Goal: Task Accomplishment & Management: Use online tool/utility

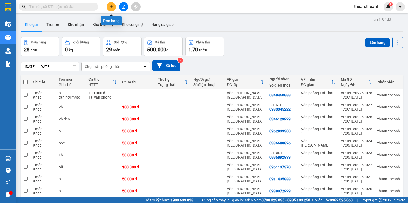
click at [110, 7] on icon "plus" at bounding box center [112, 7] width 4 height 4
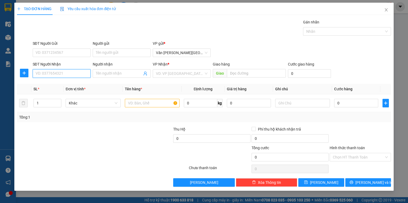
click at [60, 73] on input "SĐT Người Nhận" at bounding box center [62, 73] width 58 height 9
type input "0934416153"
click at [186, 72] on input "search" at bounding box center [180, 73] width 48 height 8
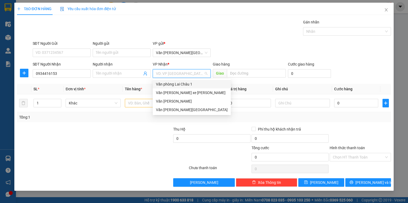
click at [186, 82] on div "Văn phòng Lai Châu 1" at bounding box center [192, 84] width 72 height 6
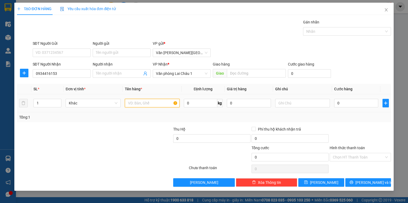
click at [142, 105] on input "text" at bounding box center [152, 103] width 55 height 9
type input "h"
click at [336, 102] on input "0" at bounding box center [356, 103] width 44 height 9
type input "5"
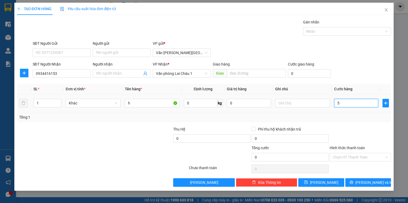
type input "5"
type input "50"
type input "500"
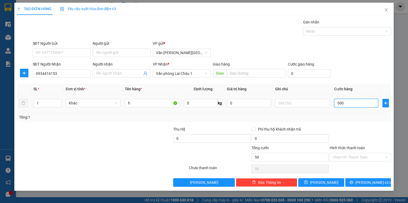
type input "500"
type input "5.000"
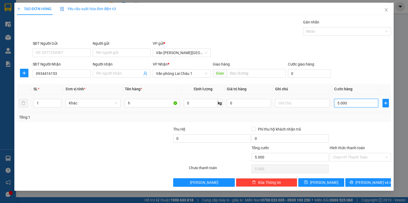
type input "50.000"
click at [329, 182] on button "[PERSON_NAME]" at bounding box center [322, 182] width 46 height 9
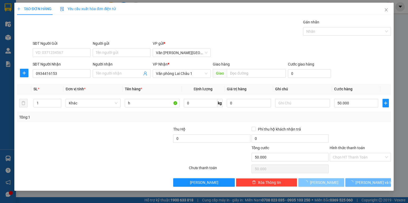
type input "0"
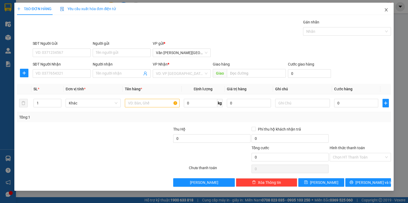
click at [387, 10] on icon "close" at bounding box center [386, 9] width 3 height 3
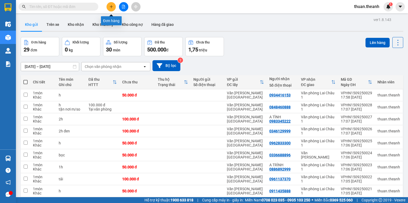
click at [113, 6] on icon "plus" at bounding box center [112, 7] width 4 height 4
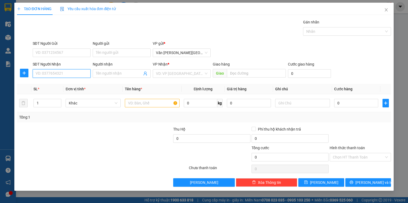
click at [61, 75] on input "SĐT Người Nhận" at bounding box center [62, 73] width 58 height 9
click at [54, 84] on div "0814412707" at bounding box center [62, 84] width 52 height 6
type input "0814412707"
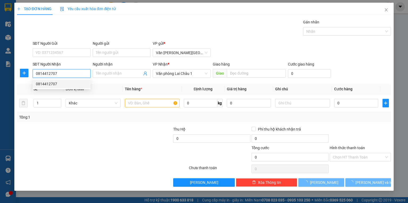
type input "50.000"
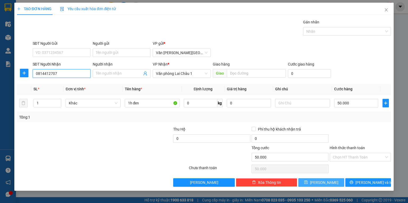
type input "0814412707"
drag, startPoint x: 326, startPoint y: 179, endPoint x: 171, endPoint y: 136, distance: 160.4
click at [325, 180] on span "[PERSON_NAME]" at bounding box center [324, 182] width 28 height 6
type input "0"
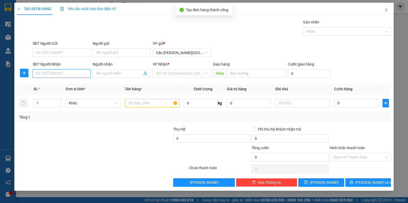
click at [51, 73] on input "SĐT Người Nhận" at bounding box center [62, 73] width 58 height 9
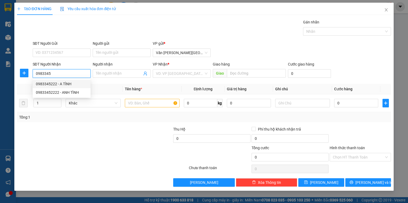
click at [64, 85] on div "0983345222 - A TÌNH" at bounding box center [62, 84] width 52 height 6
type input "0983345222"
type input "A TÌNH"
type input "100.000"
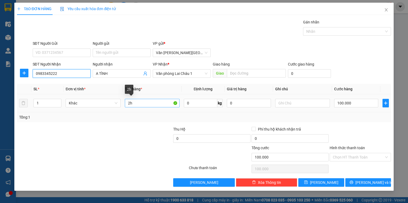
type input "0983345222"
click at [129, 103] on input "2h" at bounding box center [152, 103] width 55 height 9
click at [141, 104] on input "1h" at bounding box center [152, 103] width 55 height 9
type input "1tải"
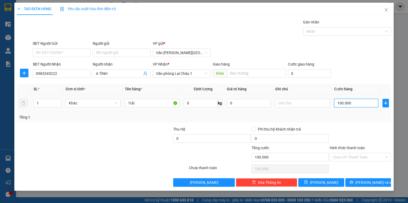
click at [337, 103] on input "100.000" at bounding box center [356, 103] width 44 height 9
type input "5"
type input "50"
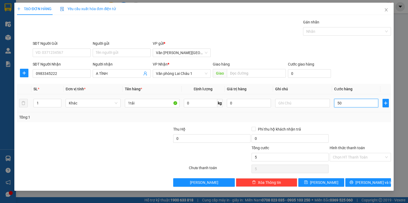
type input "50"
type input "500"
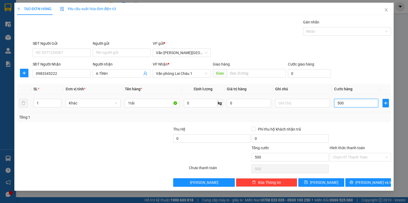
type input "5.000"
type input "50.000"
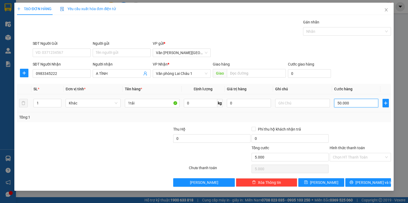
type input "50.000"
click at [322, 183] on span "[PERSON_NAME]" at bounding box center [324, 182] width 28 height 6
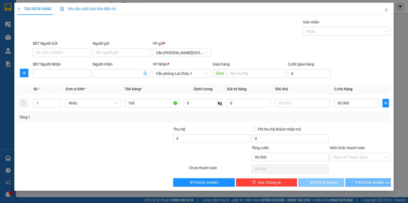
type input "0"
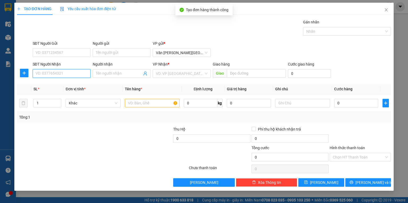
click at [58, 75] on input "SĐT Người Nhận" at bounding box center [62, 73] width 58 height 9
click at [57, 85] on div "0932227268" at bounding box center [62, 84] width 52 height 6
type input "0932227268"
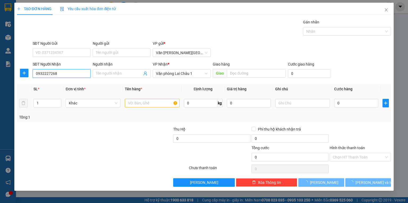
type input "100.000"
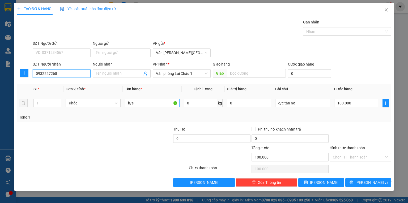
type input "0932227268"
click at [136, 103] on input "h/s" at bounding box center [152, 103] width 55 height 9
type input "h"
type input "boc túi bóng"
click at [337, 102] on input "100.000" at bounding box center [356, 103] width 44 height 9
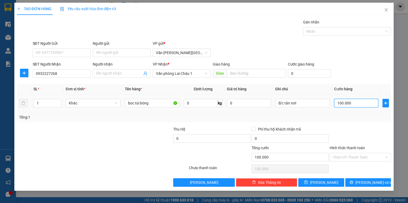
type input "5"
type input "50"
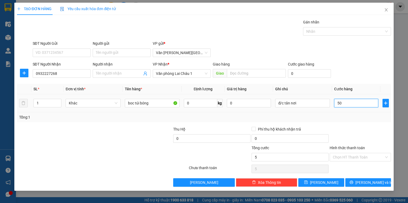
type input "50"
type input "500"
type input "5.000"
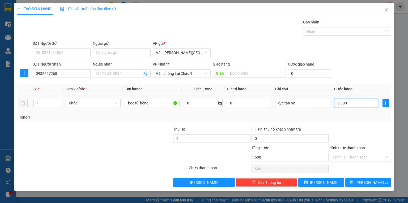
type input "5.000"
type input "50.000"
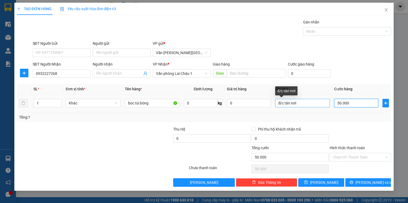
type input "50.000"
click at [303, 103] on input "đ/c tân nơi" at bounding box center [302, 103] width 55 height 9
type input "đ"
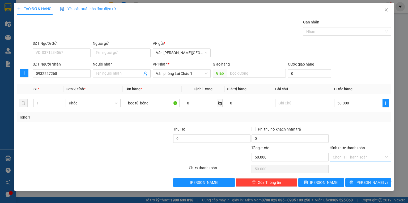
click at [340, 153] on input "Hình thức thanh toán" at bounding box center [358, 157] width 51 height 8
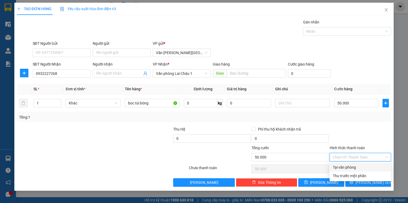
click at [344, 165] on div "Tại văn phòng" at bounding box center [360, 167] width 55 height 6
type input "0"
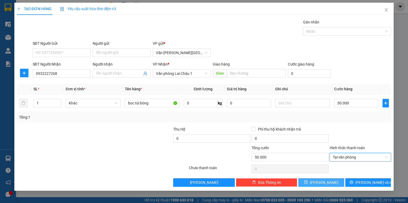
click at [323, 179] on span "[PERSON_NAME]" at bounding box center [324, 182] width 28 height 6
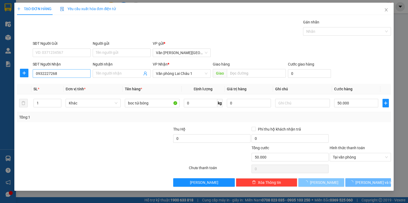
type input "0"
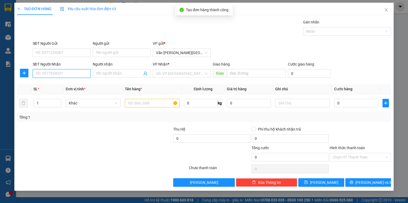
click at [57, 73] on input "SĐT Người Nhận" at bounding box center [62, 73] width 58 height 9
click at [67, 84] on div "0866536586 - [PERSON_NAME]" at bounding box center [62, 84] width 52 height 6
type input "0866536586"
type input "[PERSON_NAME]"
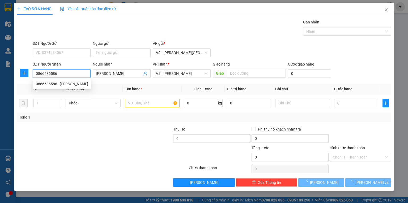
type input "50.000"
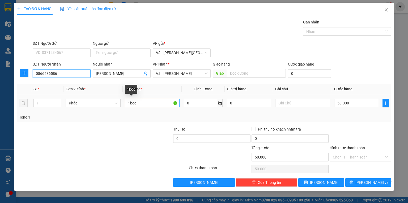
type input "0866536586"
click at [137, 104] on input "1boc" at bounding box center [152, 103] width 55 height 9
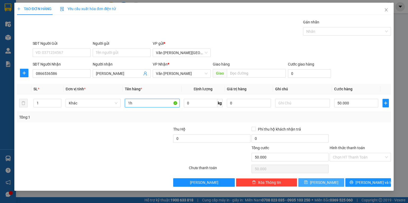
type input "1h"
click at [326, 182] on span "[PERSON_NAME]" at bounding box center [324, 182] width 28 height 6
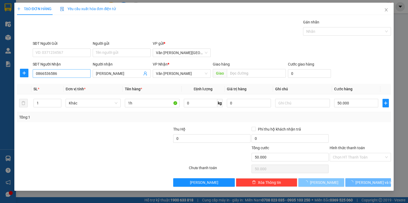
type input "0"
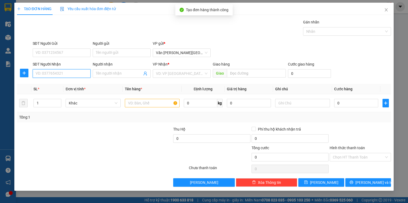
click at [53, 74] on input "SĐT Người Nhận" at bounding box center [62, 73] width 58 height 9
type input "0974347888"
click at [65, 86] on div "0974347888 - ANH QUYỀN" at bounding box center [62, 84] width 52 height 6
type input "ANH QUYỀN"
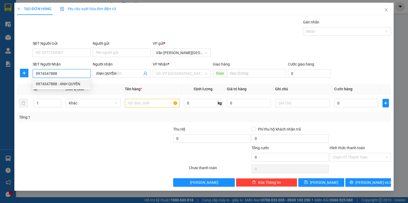
type input "50.000"
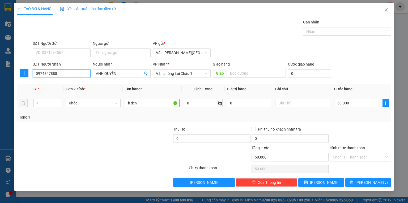
type input "0974347888"
click at [137, 103] on input "h đen" at bounding box center [152, 103] width 55 height 9
type input "h"
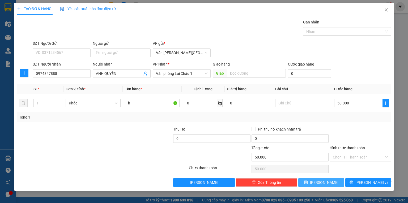
click at [326, 182] on span "[PERSON_NAME]" at bounding box center [324, 182] width 28 height 6
type input "0"
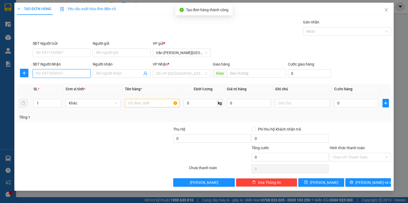
click at [53, 75] on input "SĐT Người Nhận" at bounding box center [62, 73] width 58 height 9
click at [52, 81] on div "0989568595" at bounding box center [62, 84] width 52 height 6
type input "0989568595"
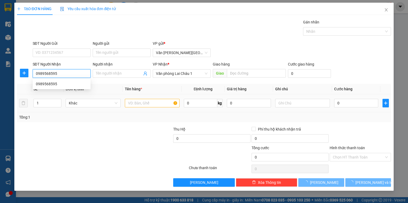
type input "50.000"
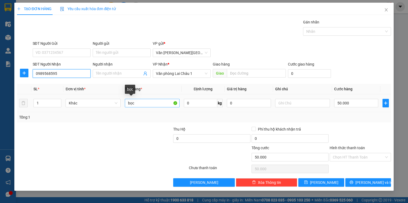
type input "0989568595"
click at [140, 104] on input "bọc" at bounding box center [152, 103] width 55 height 9
type input "b"
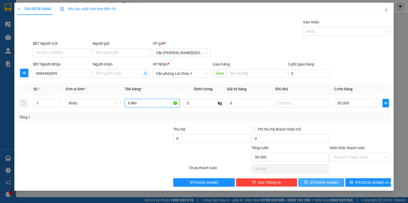
type input "h đen"
drag, startPoint x: 319, startPoint y: 180, endPoint x: 305, endPoint y: 174, distance: 14.3
click at [308, 180] on icon "save" at bounding box center [306, 182] width 4 height 4
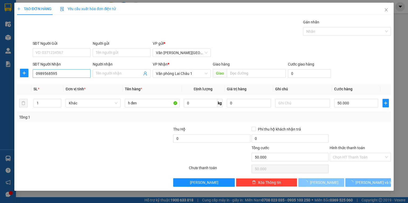
type input "0"
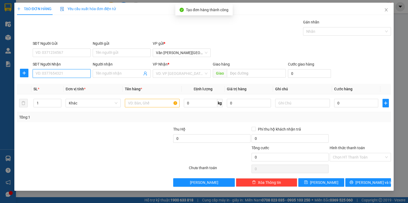
click at [64, 76] on input "SĐT Người Nhận" at bounding box center [62, 73] width 58 height 9
click at [68, 84] on div "0948100700 - [PERSON_NAME]" at bounding box center [62, 84] width 52 height 6
type input "0948100700"
type input "[PERSON_NAME]"
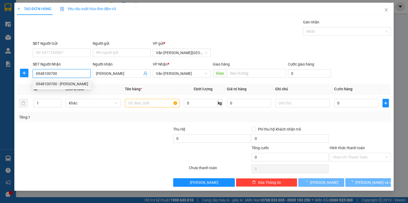
type input "50.000"
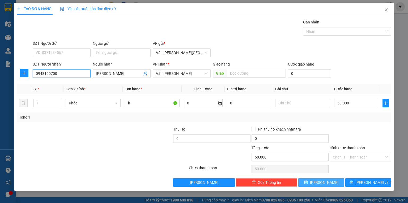
type input "0948100700"
click at [326, 182] on span "[PERSON_NAME]" at bounding box center [324, 182] width 28 height 6
type input "0"
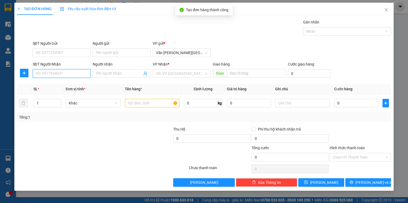
click at [52, 72] on input "SĐT Người Nhận" at bounding box center [62, 73] width 58 height 9
click at [57, 81] on div "0903435662" at bounding box center [62, 84] width 52 height 6
type input "0903435662"
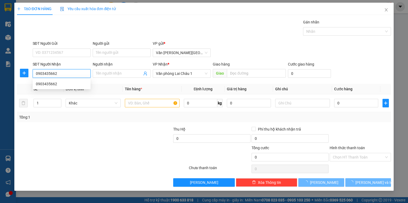
type input "50.000"
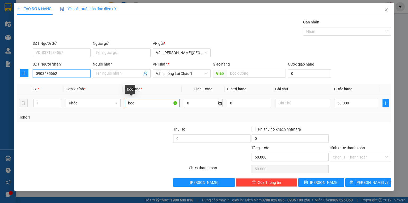
type input "0903435662"
click at [137, 104] on input "bọc" at bounding box center [152, 103] width 55 height 9
type input "b"
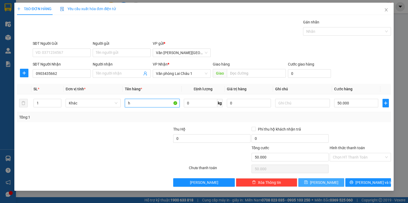
type input "h"
click at [312, 181] on button "[PERSON_NAME]" at bounding box center [322, 182] width 46 height 9
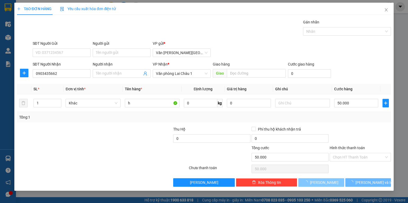
type input "0"
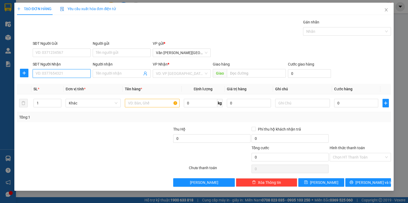
click at [44, 74] on input "SĐT Người Nhận" at bounding box center [62, 73] width 58 height 9
click at [48, 85] on div "0987806868" at bounding box center [62, 84] width 52 height 6
type input "0987806868"
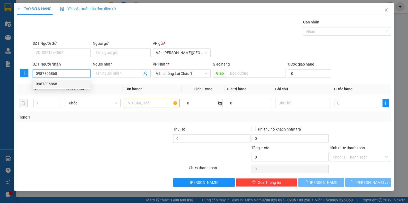
type input "50.000"
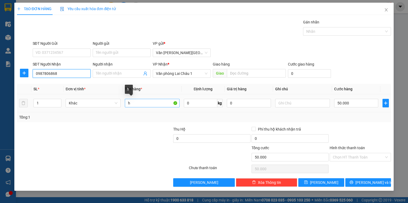
type input "0987806868"
click at [131, 103] on input "h" at bounding box center [152, 103] width 55 height 9
click at [127, 102] on input "h" at bounding box center [152, 103] width 55 height 9
click at [131, 103] on input "h" at bounding box center [152, 103] width 55 height 9
type input "h"
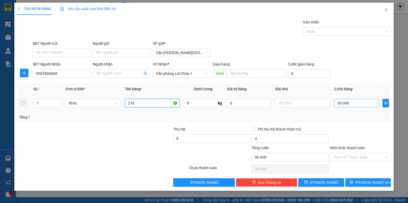
type input "2 tả"
click at [337, 102] on input "50.000" at bounding box center [356, 103] width 44 height 9
type input "2"
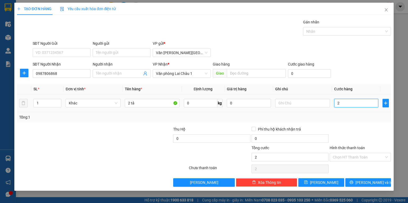
type input "20"
type input "200"
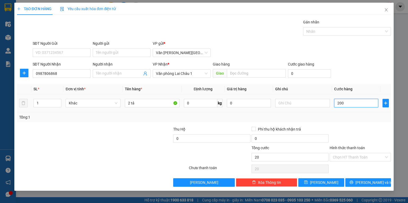
type input "200"
type input "2.000"
type input "20.000"
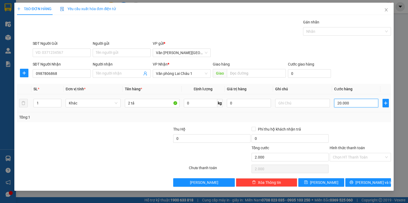
type input "20.000"
type input "200.000"
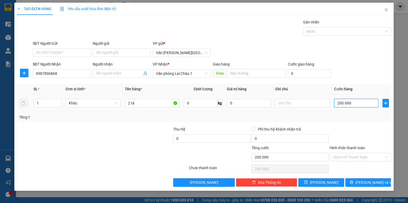
type input "20.000"
type input "2.000"
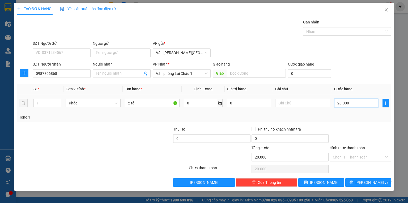
type input "2.000"
type input "200"
type input "20"
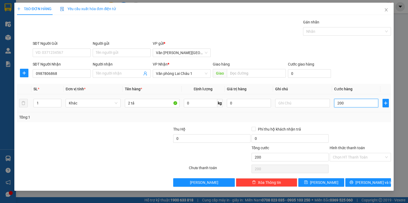
type input "20"
type input "2"
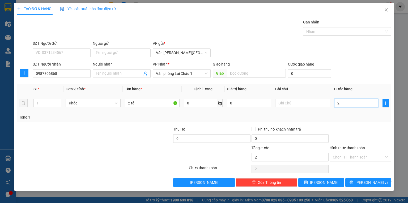
type input "0"
click at [337, 102] on input "0" at bounding box center [356, 103] width 44 height 9
type input "10"
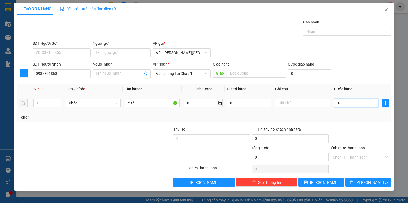
type input "10"
type input "150"
type input "1.500"
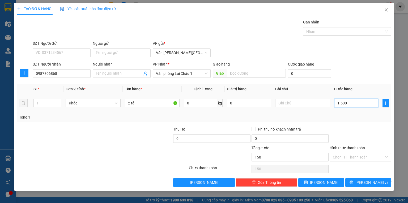
type input "1.500"
type input "15.000"
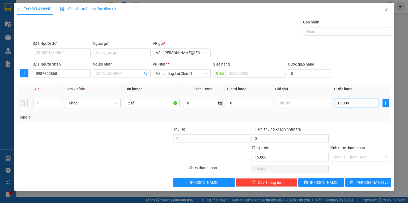
type input "150.000"
type input "1.500.000"
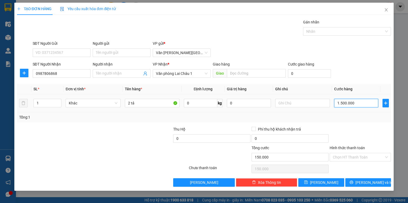
type input "1.500.000"
type input "15.000.000"
type input "1.500.000"
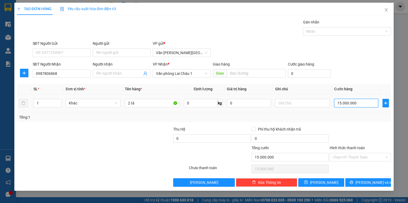
type input "1.500.000"
type input "150.000"
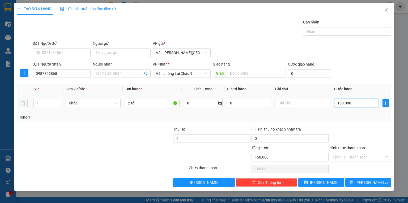
type input "15.000"
click at [346, 156] on input "Hình thức thanh toán" at bounding box center [358, 157] width 51 height 8
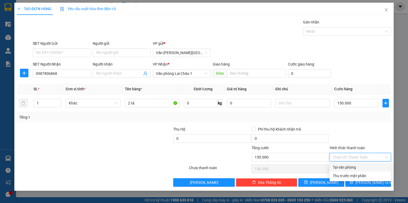
click at [349, 167] on div "Tại văn phòng" at bounding box center [360, 167] width 55 height 6
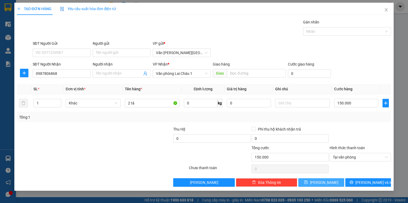
click at [323, 181] on span "[PERSON_NAME]" at bounding box center [324, 182] width 28 height 6
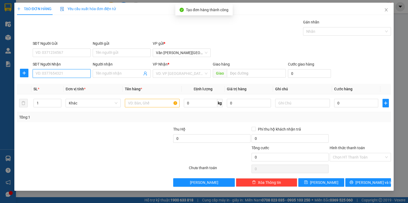
click at [49, 72] on input "SĐT Người Nhận" at bounding box center [62, 73] width 58 height 9
click at [55, 84] on div "0346129999" at bounding box center [62, 84] width 52 height 6
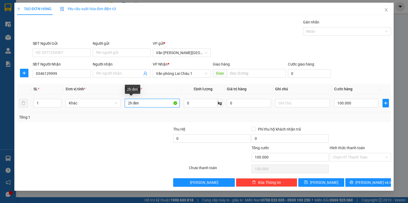
click at [145, 103] on input "2h đen" at bounding box center [152, 103] width 55 height 9
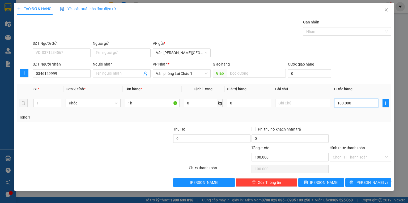
click at [337, 103] on input "100.000" at bounding box center [356, 103] width 44 height 9
click at [325, 184] on span "[PERSON_NAME]" at bounding box center [324, 182] width 28 height 6
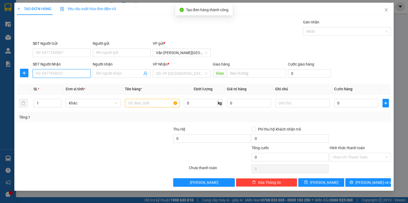
click at [57, 73] on input "SĐT Người Nhận" at bounding box center [62, 73] width 58 height 9
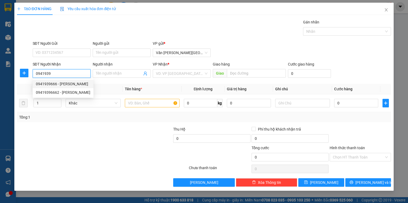
click at [73, 84] on div "0941939666 - [PERSON_NAME]" at bounding box center [63, 84] width 54 height 6
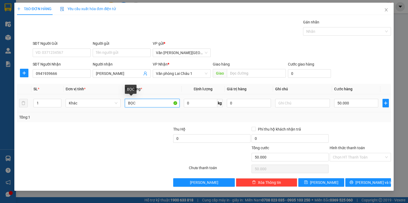
click at [138, 103] on input "BỌC" at bounding box center [152, 103] width 55 height 9
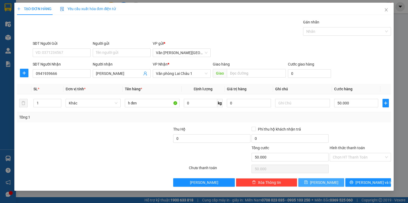
click at [320, 182] on button "[PERSON_NAME]" at bounding box center [322, 182] width 46 height 9
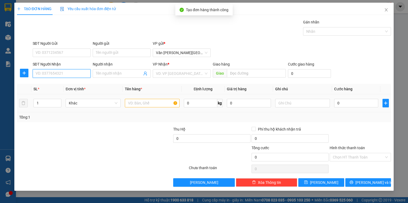
click at [52, 74] on input "SĐT Người Nhận" at bounding box center [62, 73] width 58 height 9
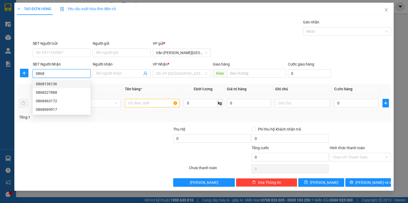
click at [53, 83] on div "0868136136" at bounding box center [62, 84] width 52 height 6
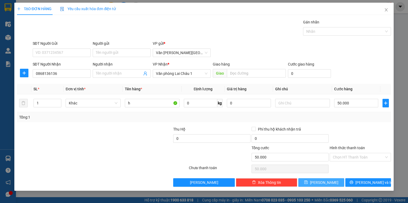
click at [321, 181] on button "[PERSON_NAME]" at bounding box center [322, 182] width 46 height 9
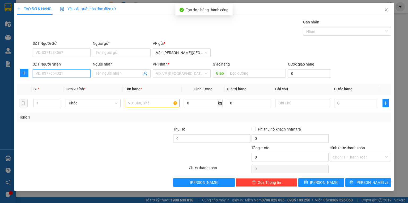
click at [40, 75] on input "SĐT Người Nhận" at bounding box center [62, 73] width 58 height 9
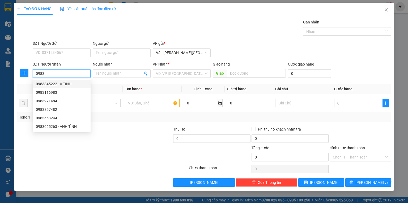
click at [49, 84] on div "0983345222 - A TÌNH" at bounding box center [62, 84] width 52 height 6
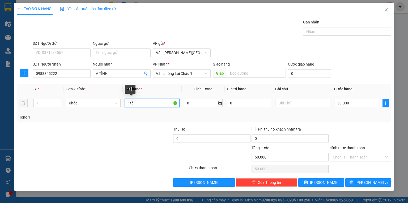
click at [138, 104] on input "1tải" at bounding box center [152, 103] width 55 height 9
click at [153, 89] on th "Tên hàng *" at bounding box center [152, 89] width 59 height 10
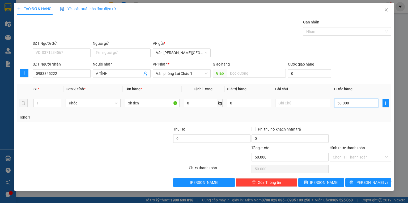
click at [335, 103] on input "50.000" at bounding box center [356, 103] width 44 height 9
click at [337, 179] on button "[PERSON_NAME]" at bounding box center [322, 182] width 46 height 9
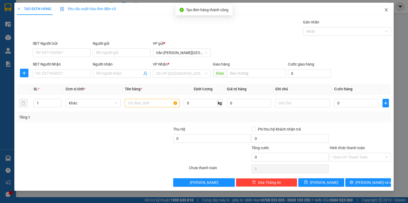
click at [386, 9] on icon "close" at bounding box center [386, 10] width 4 height 4
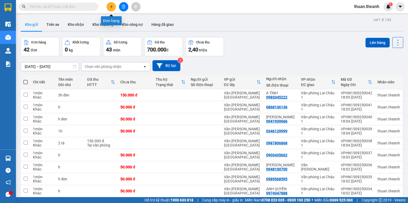
click at [113, 7] on icon "plus" at bounding box center [112, 7] width 4 height 4
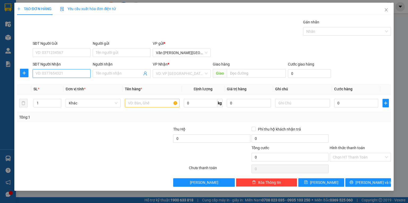
click at [56, 73] on input "SĐT Người Nhận" at bounding box center [62, 73] width 58 height 9
click at [60, 81] on div "0974346869" at bounding box center [62, 84] width 52 height 6
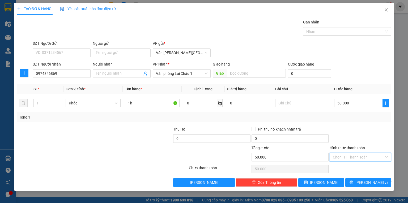
click at [349, 156] on input "Hình thức thanh toán" at bounding box center [358, 157] width 51 height 8
click at [350, 168] on div "Tại văn phòng" at bounding box center [360, 167] width 55 height 6
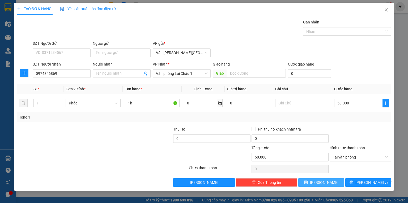
click at [331, 181] on button "[PERSON_NAME]" at bounding box center [322, 182] width 46 height 9
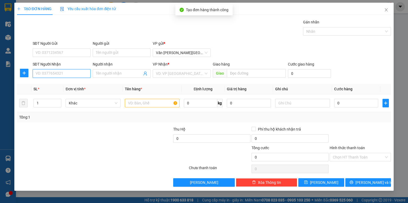
click at [53, 74] on input "SĐT Người Nhận" at bounding box center [62, 73] width 58 height 9
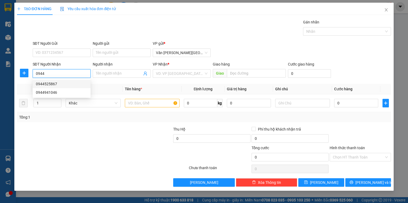
click at [52, 80] on div "0944525867" at bounding box center [62, 83] width 58 height 9
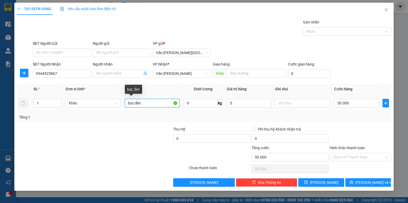
click at [146, 104] on input "bọc đen" at bounding box center [152, 103] width 55 height 9
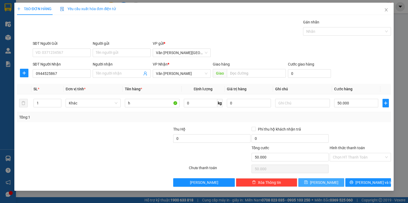
click at [320, 183] on button "[PERSON_NAME]" at bounding box center [322, 182] width 46 height 9
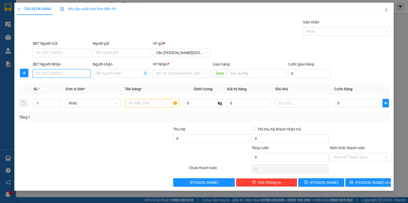
click at [60, 74] on input "SĐT Người Nhận" at bounding box center [62, 73] width 58 height 9
click at [55, 82] on div "0903435662" at bounding box center [62, 84] width 52 height 6
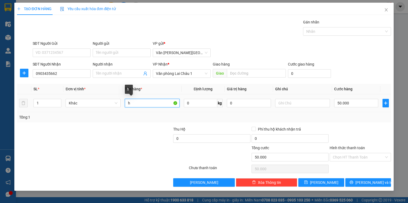
click at [133, 104] on input "h" at bounding box center [152, 103] width 55 height 9
click at [337, 102] on input "50.000" at bounding box center [356, 103] width 44 height 9
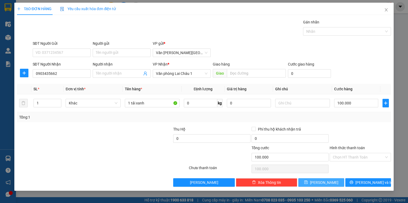
click at [327, 183] on span "[PERSON_NAME]" at bounding box center [324, 182] width 28 height 6
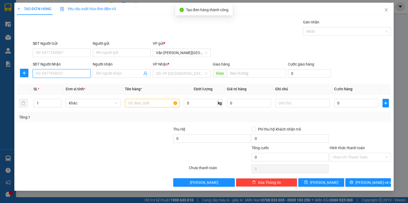
click at [65, 75] on input "SĐT Người Nhận" at bounding box center [62, 73] width 58 height 9
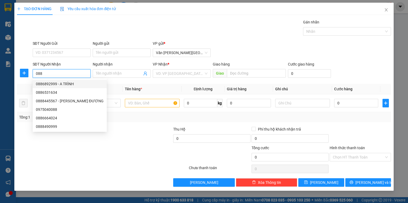
click at [61, 83] on div "0886892999 - A TRÌNH" at bounding box center [70, 84] width 68 height 6
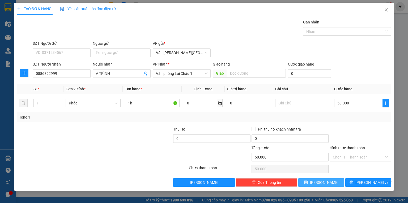
click at [320, 179] on button "[PERSON_NAME]" at bounding box center [322, 182] width 46 height 9
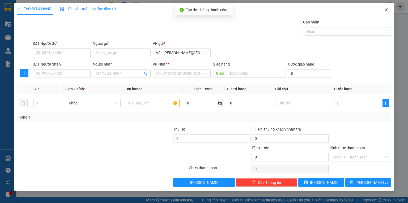
click at [387, 10] on icon "close" at bounding box center [386, 9] width 3 height 3
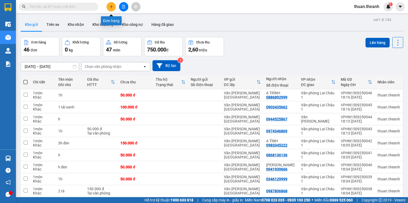
click at [113, 9] on button at bounding box center [111, 6] width 9 height 9
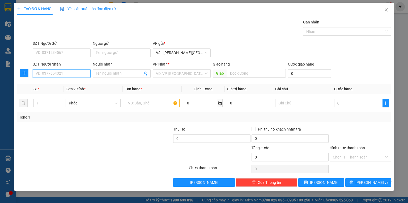
click at [62, 73] on input "SĐT Người Nhận" at bounding box center [62, 73] width 58 height 9
click at [55, 83] on div "0985368985" at bounding box center [62, 84] width 52 height 6
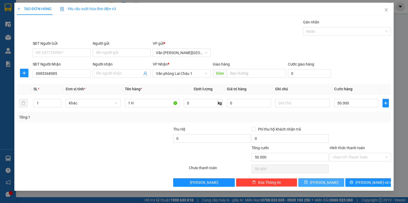
click at [323, 181] on span "[PERSON_NAME]" at bounding box center [324, 182] width 28 height 6
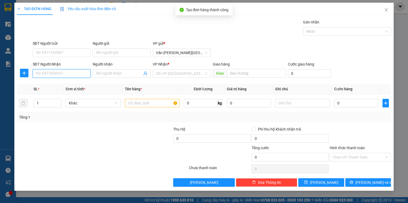
click at [59, 74] on input "SĐT Người Nhận" at bounding box center [62, 73] width 58 height 9
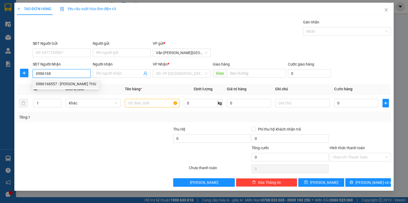
click at [71, 85] on div "0986168557 - [PERSON_NAME] THU" at bounding box center [66, 84] width 60 height 6
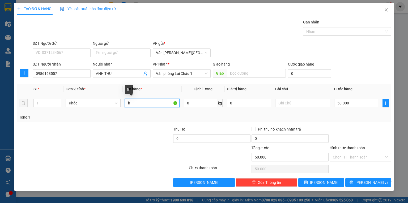
click at [142, 103] on input "h" at bounding box center [152, 103] width 55 height 9
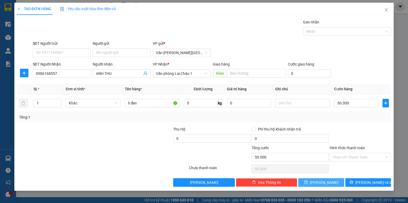
click at [325, 183] on span "[PERSON_NAME]" at bounding box center [324, 182] width 28 height 6
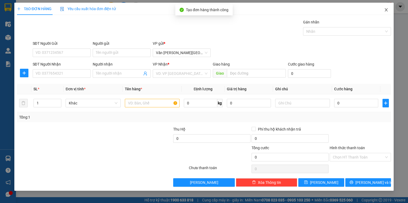
click at [388, 11] on icon "close" at bounding box center [386, 10] width 4 height 4
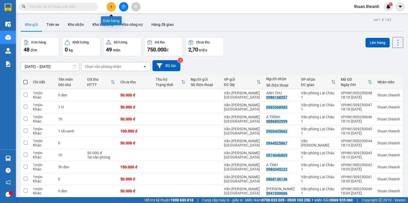
click at [110, 3] on button at bounding box center [111, 6] width 9 height 9
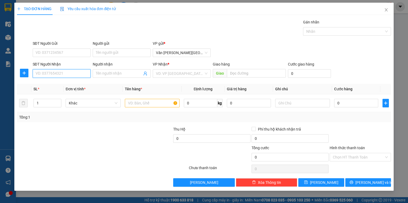
click at [61, 71] on input "SĐT Người Nhận" at bounding box center [62, 73] width 58 height 9
click at [57, 85] on div "0987806868" at bounding box center [62, 84] width 52 height 6
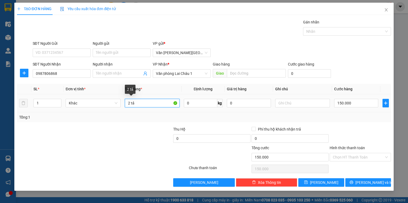
click at [138, 105] on input "2 tả" at bounding box center [152, 103] width 55 height 9
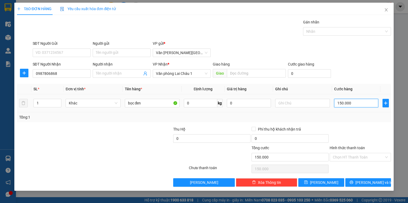
click at [338, 101] on input "150.000" at bounding box center [356, 103] width 44 height 9
click at [321, 181] on button "[PERSON_NAME]" at bounding box center [322, 182] width 46 height 9
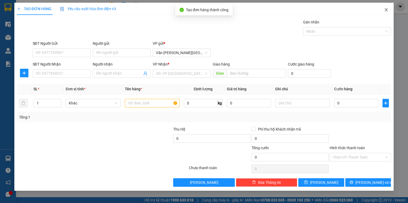
click at [386, 10] on icon "close" at bounding box center [386, 10] width 4 height 4
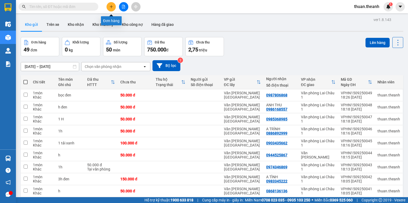
click at [110, 6] on icon "plus" at bounding box center [111, 6] width 3 height 0
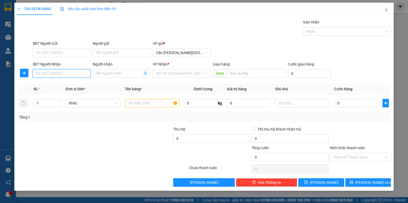
click at [62, 77] on input "SĐT Người Nhận" at bounding box center [62, 73] width 58 height 9
click at [55, 83] on div "0967010688" at bounding box center [62, 84] width 52 height 6
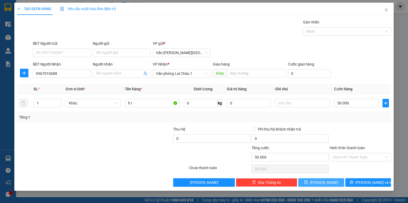
click at [308, 182] on icon "save" at bounding box center [306, 182] width 4 height 4
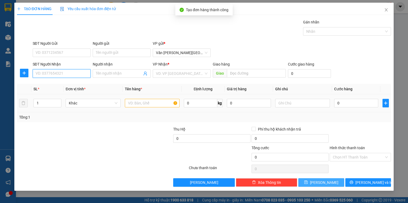
click at [52, 74] on input "SĐT Người Nhận" at bounding box center [62, 73] width 58 height 9
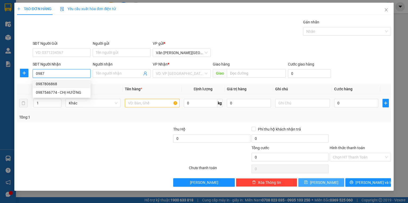
click at [56, 82] on div "0987806868" at bounding box center [62, 84] width 52 height 6
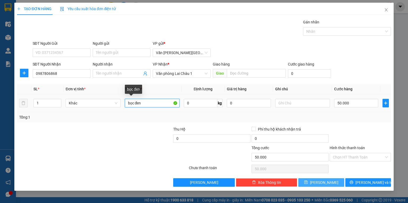
click at [146, 102] on input "bọc đen" at bounding box center [152, 103] width 55 height 9
click at [331, 183] on button "[PERSON_NAME]" at bounding box center [322, 182] width 46 height 9
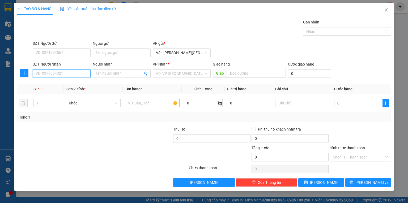
click at [58, 73] on input "SĐT Người Nhận" at bounding box center [62, 73] width 58 height 9
click at [53, 85] on div "0974190999" at bounding box center [62, 84] width 52 height 6
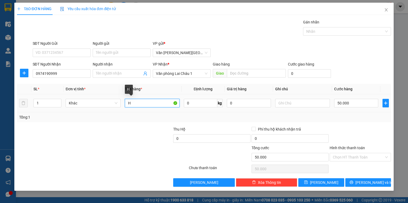
click at [137, 101] on input "H" at bounding box center [152, 103] width 55 height 9
click at [366, 157] on input "Hình thức thanh toán" at bounding box center [358, 157] width 51 height 8
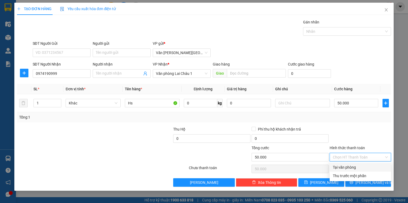
click at [361, 165] on div "Tại văn phòng" at bounding box center [360, 167] width 55 height 6
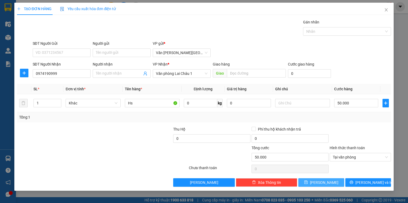
click at [334, 182] on button "[PERSON_NAME]" at bounding box center [322, 182] width 46 height 9
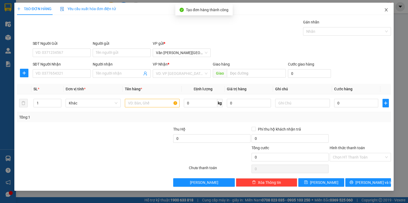
click at [386, 10] on icon "close" at bounding box center [386, 10] width 4 height 4
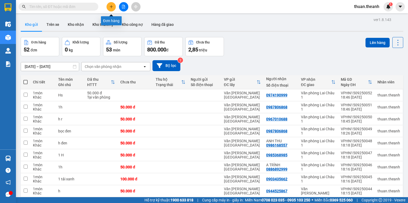
click at [112, 5] on icon "plus" at bounding box center [112, 7] width 4 height 4
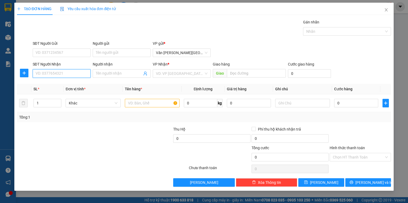
click at [54, 72] on input "SĐT Người Nhận" at bounding box center [62, 73] width 58 height 9
click at [64, 84] on div "0922663555 - [PERSON_NAME]" at bounding box center [62, 84] width 52 height 6
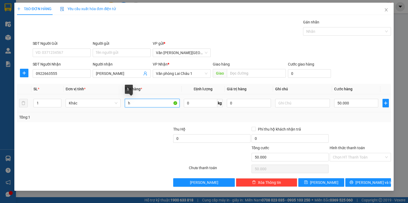
click at [132, 102] on input "h" at bounding box center [152, 103] width 55 height 9
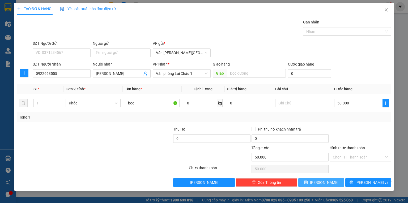
click at [323, 181] on span "[PERSON_NAME]" at bounding box center [324, 182] width 28 height 6
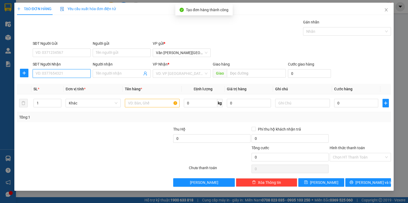
click at [52, 74] on input "SĐT Người Nhận" at bounding box center [62, 73] width 58 height 9
click at [52, 85] on div "0964622021" at bounding box center [62, 84] width 52 height 6
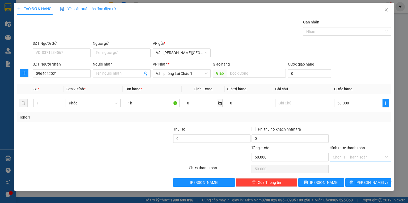
click at [350, 153] on input "Hình thức thanh toán" at bounding box center [358, 157] width 51 height 8
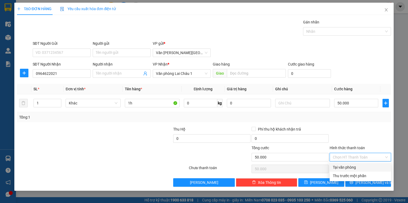
click at [350, 167] on div "Tại văn phòng" at bounding box center [360, 167] width 55 height 6
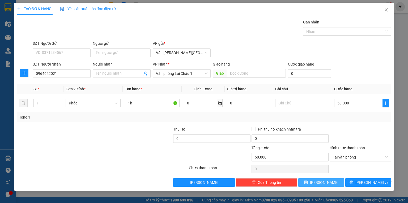
click at [326, 181] on span "[PERSON_NAME]" at bounding box center [324, 182] width 28 height 6
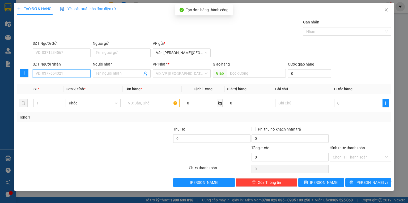
click at [45, 73] on input "SĐT Người Nhận" at bounding box center [62, 73] width 58 height 9
click at [53, 87] on div "0349385327" at bounding box center [62, 83] width 58 height 9
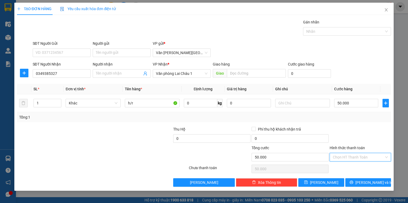
click at [352, 153] on input "Hình thức thanh toán" at bounding box center [358, 157] width 51 height 8
click at [345, 167] on div "Tại văn phòng" at bounding box center [360, 167] width 55 height 6
click at [322, 182] on span "[PERSON_NAME]" at bounding box center [324, 182] width 28 height 6
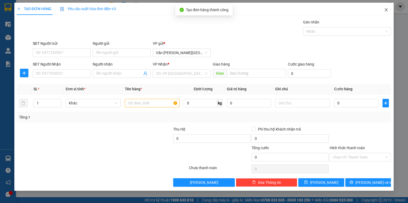
click at [388, 10] on icon "close" at bounding box center [386, 10] width 4 height 4
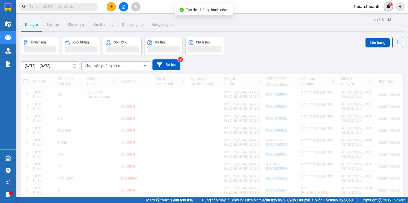
click at [386, 9] on div "1" at bounding box center [388, 6] width 9 height 9
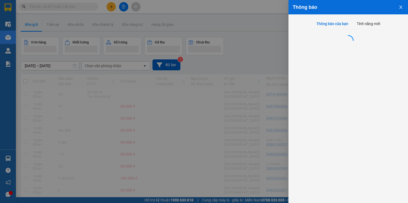
click at [243, 51] on div at bounding box center [204, 101] width 408 height 203
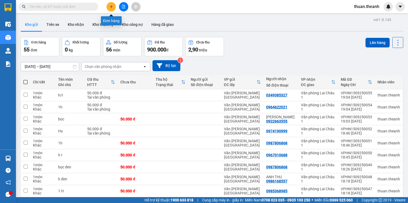
click at [110, 4] on button at bounding box center [111, 6] width 9 height 9
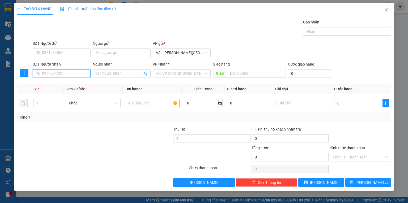
click at [66, 73] on input "SĐT Người Nhận" at bounding box center [62, 73] width 58 height 9
click at [67, 82] on div "0886892999 - A TRÌNH" at bounding box center [62, 84] width 52 height 6
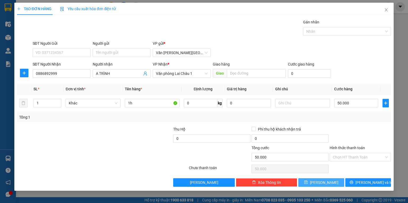
click at [323, 183] on span "[PERSON_NAME]" at bounding box center [324, 182] width 28 height 6
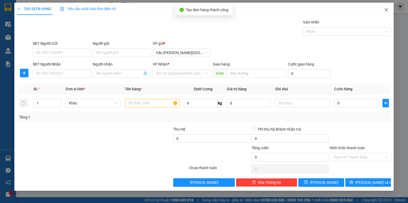
click at [387, 10] on icon "close" at bounding box center [386, 10] width 4 height 4
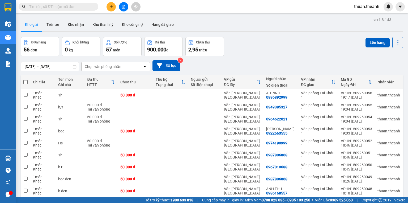
click at [26, 80] on span at bounding box center [25, 82] width 4 height 4
click at [26, 79] on input "checkbox" at bounding box center [26, 79] width 0 height 0
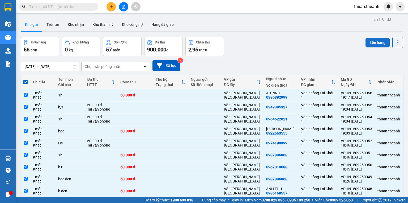
click at [373, 41] on button "Lên hàng" at bounding box center [378, 43] width 24 height 10
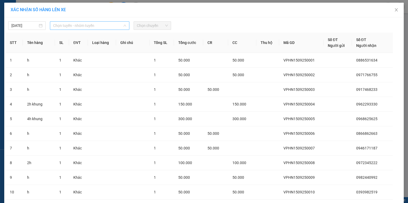
click at [63, 26] on span "Chọn tuyến - nhóm tuyến" at bounding box center [89, 26] width 73 height 8
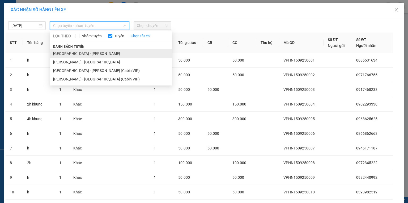
click at [74, 53] on li "[GEOGRAPHIC_DATA] - [PERSON_NAME]" at bounding box center [111, 53] width 122 height 9
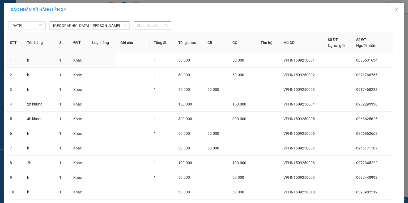
click at [152, 27] on span "Chọn chuyến" at bounding box center [152, 26] width 31 height 8
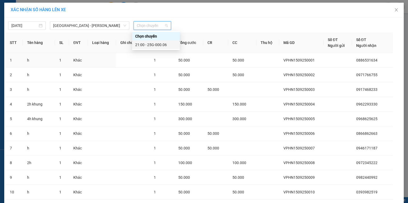
click at [158, 45] on div "21:00 - 25G-000.06" at bounding box center [155, 45] width 41 height 6
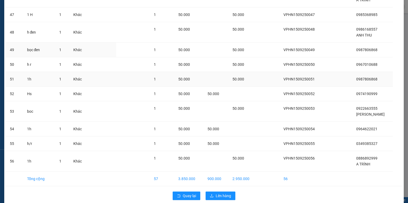
scroll to position [778, 0]
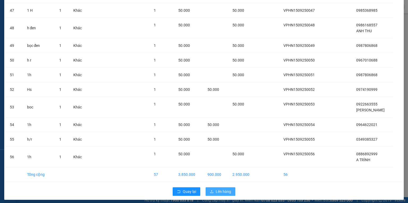
click at [217, 188] on span "Lên hàng" at bounding box center [223, 191] width 15 height 6
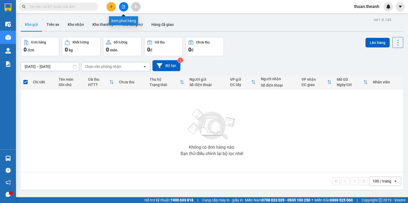
click at [123, 4] on button at bounding box center [123, 6] width 9 height 9
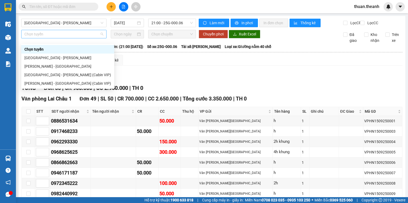
click at [44, 37] on span "Chọn tuyến" at bounding box center [63, 34] width 79 height 8
click at [45, 57] on div "[GEOGRAPHIC_DATA] - [PERSON_NAME]" at bounding box center [67, 58] width 87 height 6
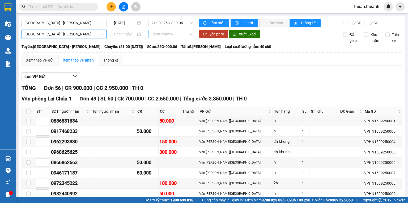
click at [172, 38] on span "Chọn chuyến" at bounding box center [173, 34] width 42 height 8
click at [260, 80] on div "Lọc VP Gửi" at bounding box center [212, 76] width 381 height 9
click at [245, 23] on span "In phơi" at bounding box center [248, 23] width 12 height 6
click at [211, 24] on span "Làm mới" at bounding box center [217, 23] width 15 height 6
click at [242, 23] on span "In phơi" at bounding box center [248, 23] width 12 height 6
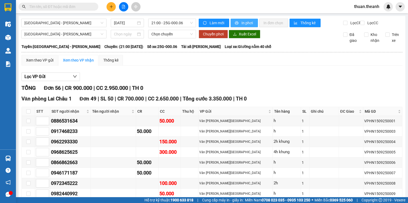
click at [242, 23] on span "In phơi" at bounding box center [248, 23] width 12 height 6
click at [248, 24] on span "In phơi" at bounding box center [248, 23] width 12 height 6
